Goal: Task Accomplishment & Management: Manage account settings

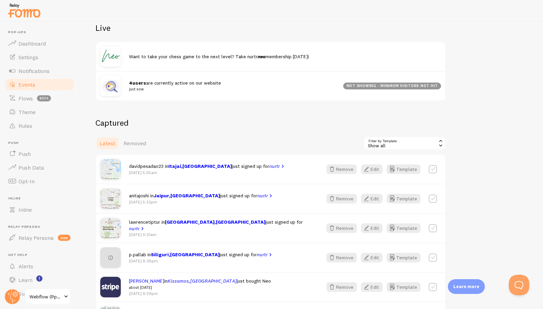
scroll to position [88, 0]
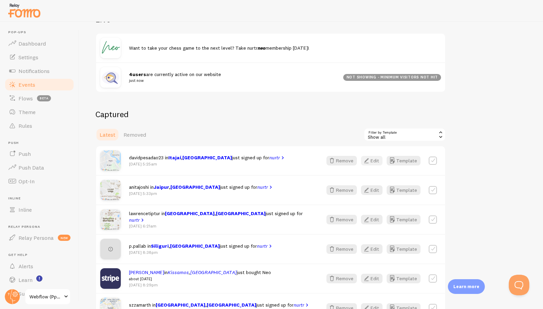
click at [379, 161] on button "Edit" at bounding box center [372, 161] width 22 height 10
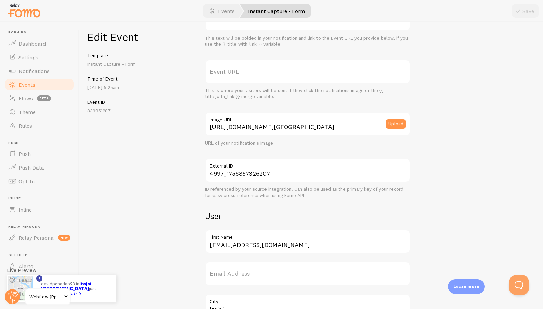
scroll to position [58, 0]
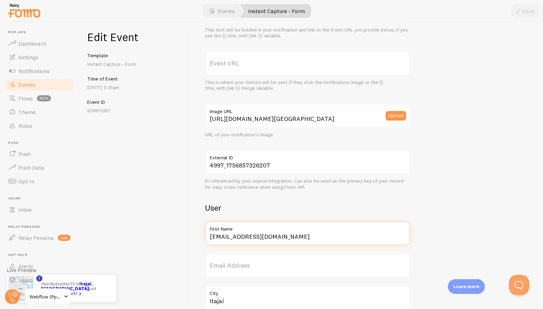
click at [263, 237] on input "[EMAIL_ADDRESS][DOMAIN_NAME]" at bounding box center [307, 233] width 205 height 24
click at [156, 250] on div "Edit Event Template Instant Capture - Form Time of Event [DATE] 5:25am Event ID…" at bounding box center [133, 165] width 109 height 287
click at [27, 88] on link "Events" at bounding box center [39, 85] width 70 height 14
